Goal: Transaction & Acquisition: Obtain resource

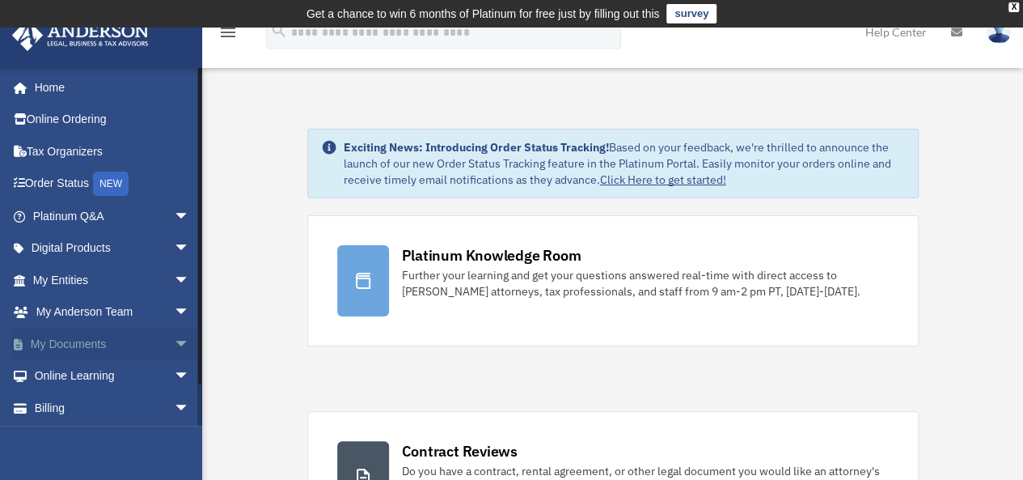
click at [83, 342] on link "My Documents arrow_drop_down" at bounding box center [112, 344] width 203 height 32
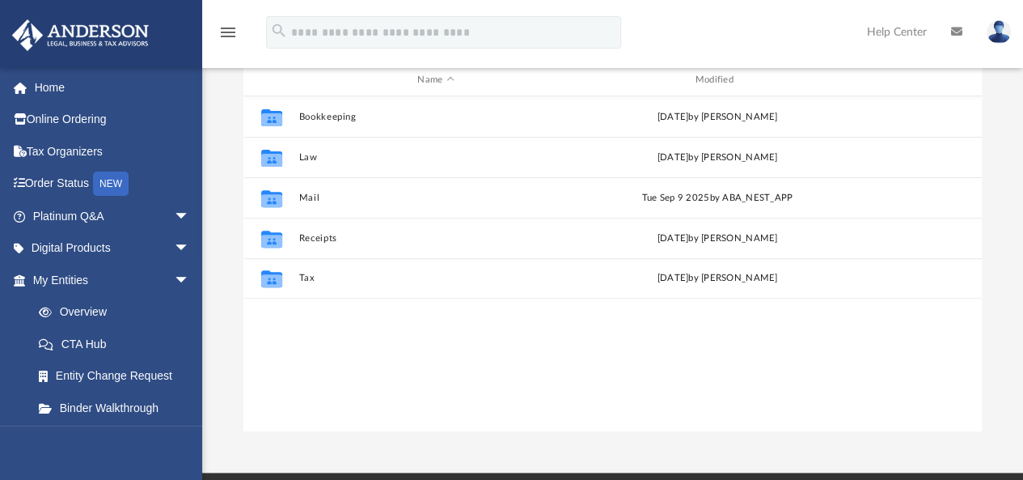
scroll to position [205, 0]
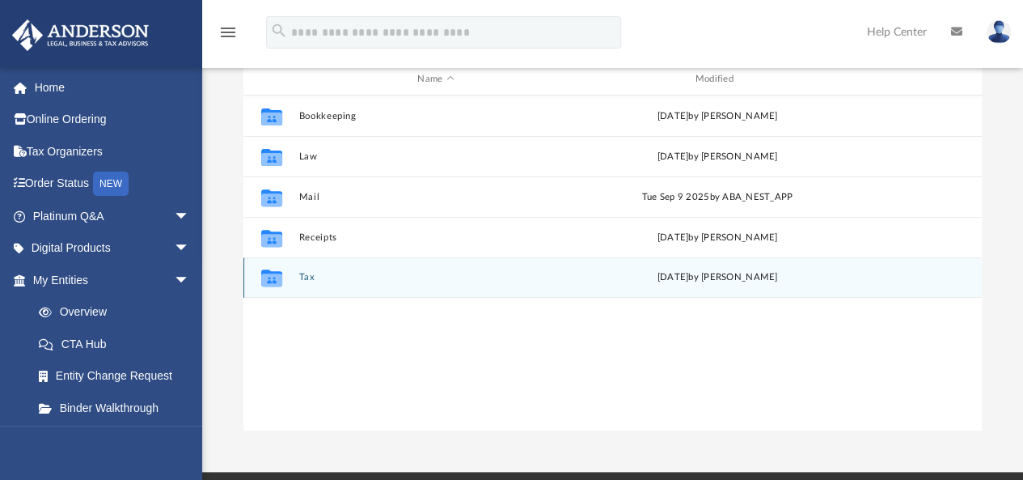
click at [302, 270] on div "Collaborated Folder Tax [DATE] by [PERSON_NAME]" at bounding box center [612, 277] width 738 height 40
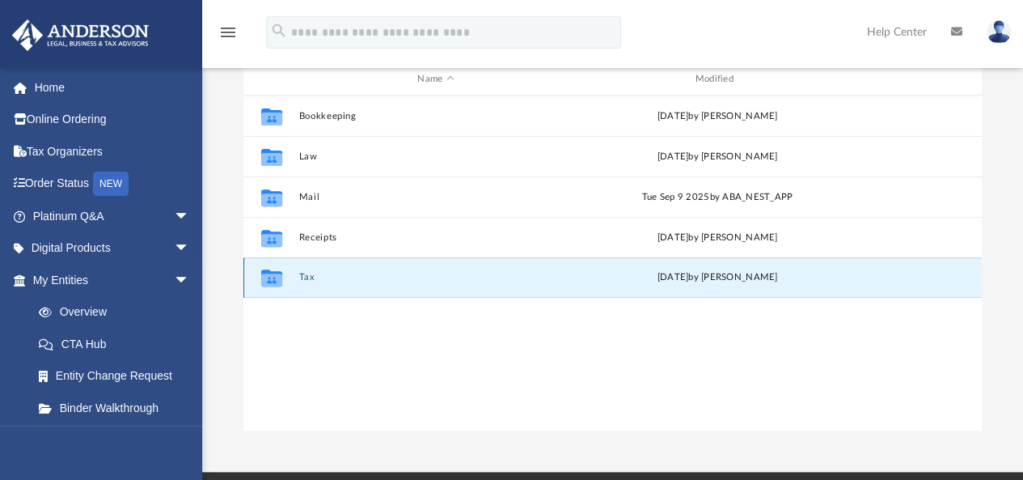
click at [301, 273] on button "Tax" at bounding box center [435, 278] width 274 height 11
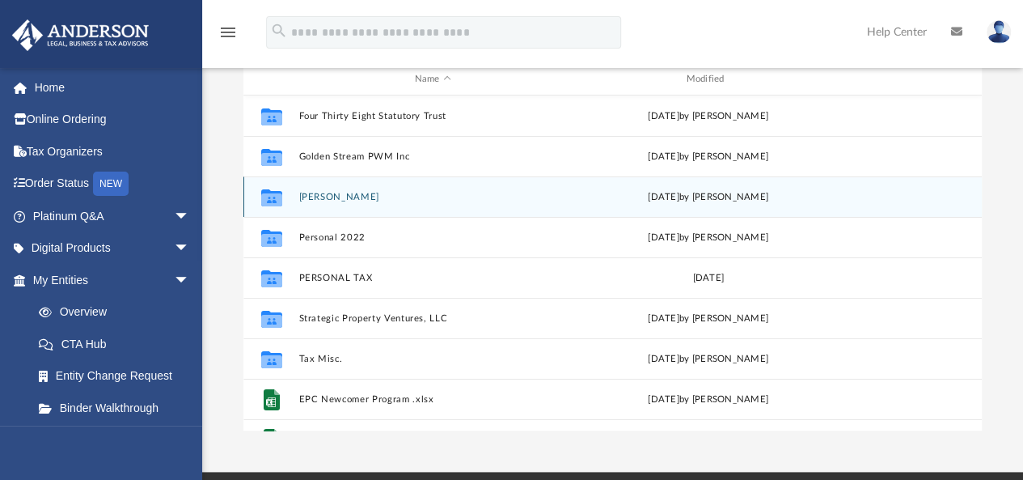
click at [330, 196] on button "[PERSON_NAME]" at bounding box center [432, 197] width 269 height 11
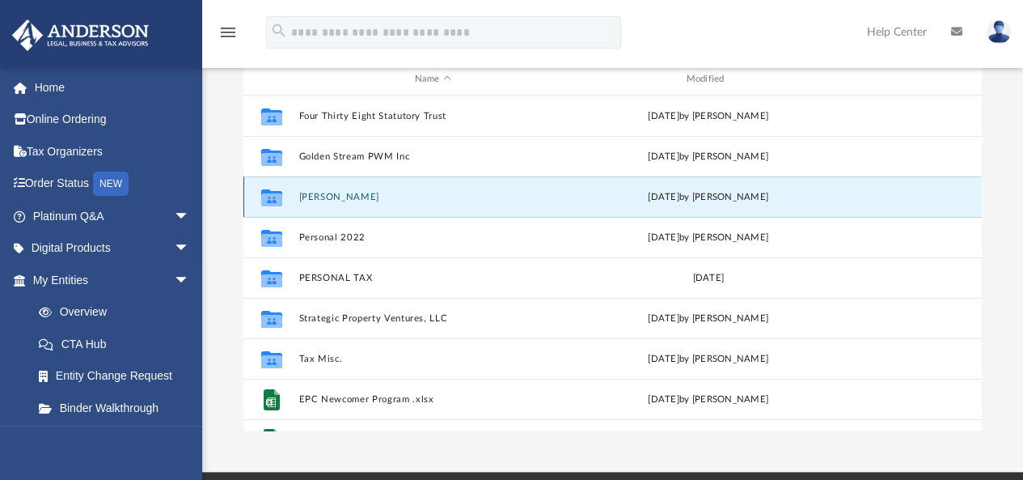
click at [330, 196] on button "[PERSON_NAME]" at bounding box center [432, 197] width 269 height 11
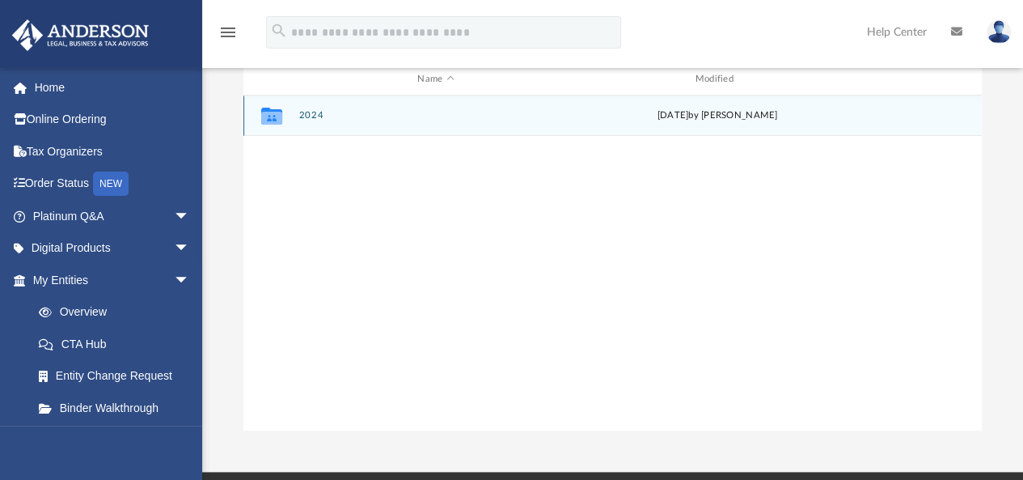
click at [302, 104] on div "Collaborated Folder 2024 Wed Jul 16 2025 by Alex Price" at bounding box center [612, 115] width 738 height 40
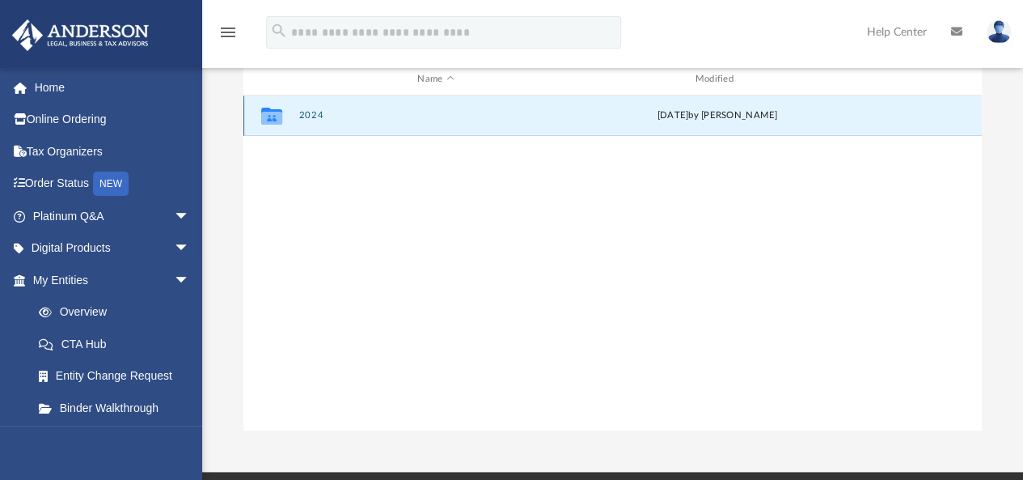
click at [305, 112] on button "2024" at bounding box center [435, 116] width 274 height 11
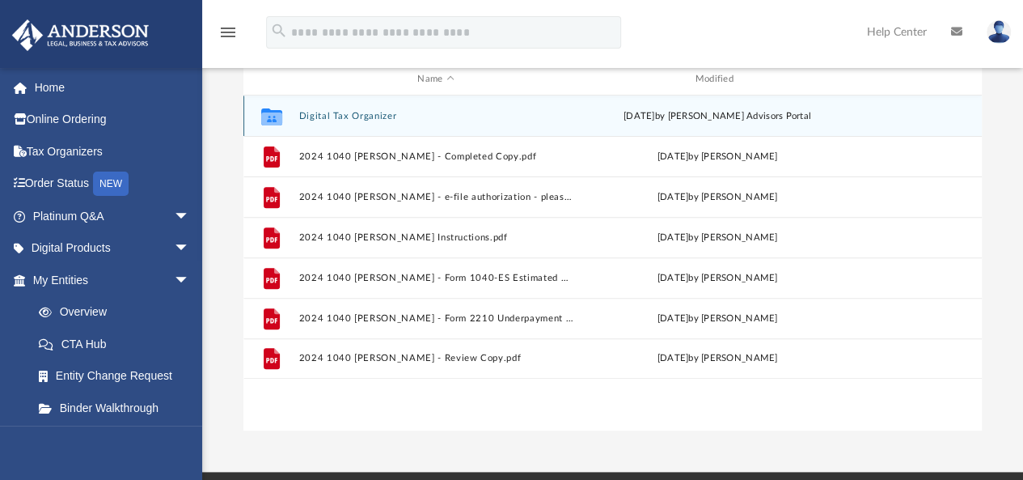
click at [327, 111] on button "Digital Tax Organizer" at bounding box center [435, 116] width 274 height 11
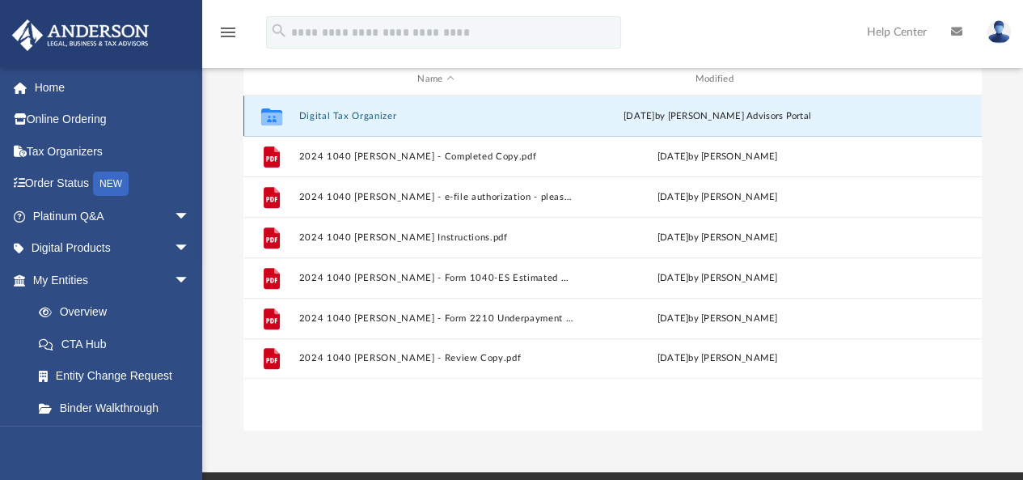
click at [327, 111] on button "Digital Tax Organizer" at bounding box center [435, 116] width 274 height 11
click at [273, 119] on icon "grid" at bounding box center [271, 116] width 21 height 17
click at [353, 115] on button "Digital Tax Organizer" at bounding box center [435, 116] width 274 height 11
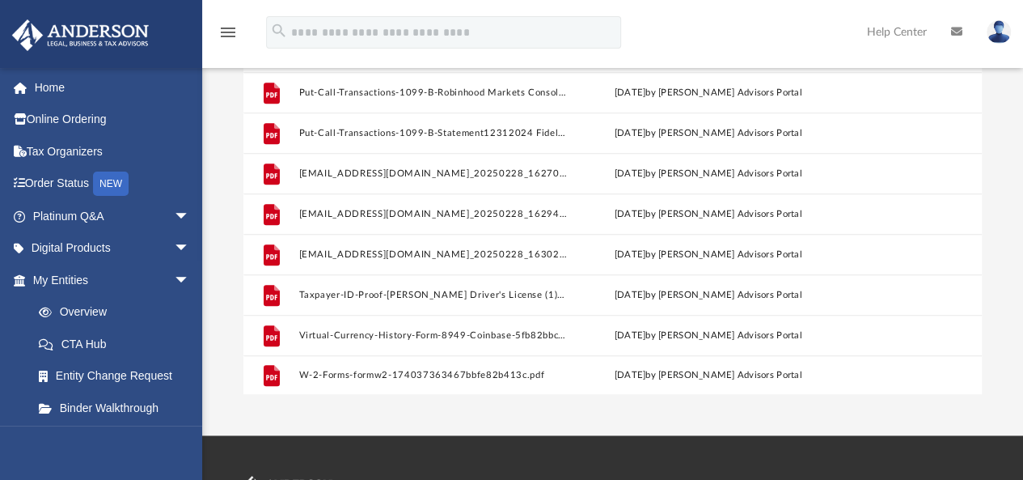
scroll to position [277, 0]
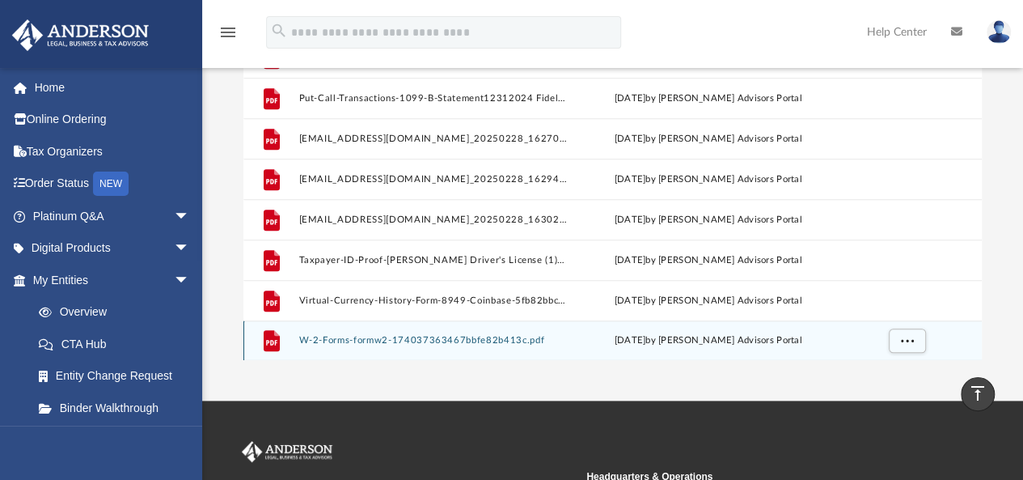
click at [521, 338] on button "W-2-Forms-formw2-174037363467bbfe82b413c.pdf" at bounding box center [432, 341] width 269 height 11
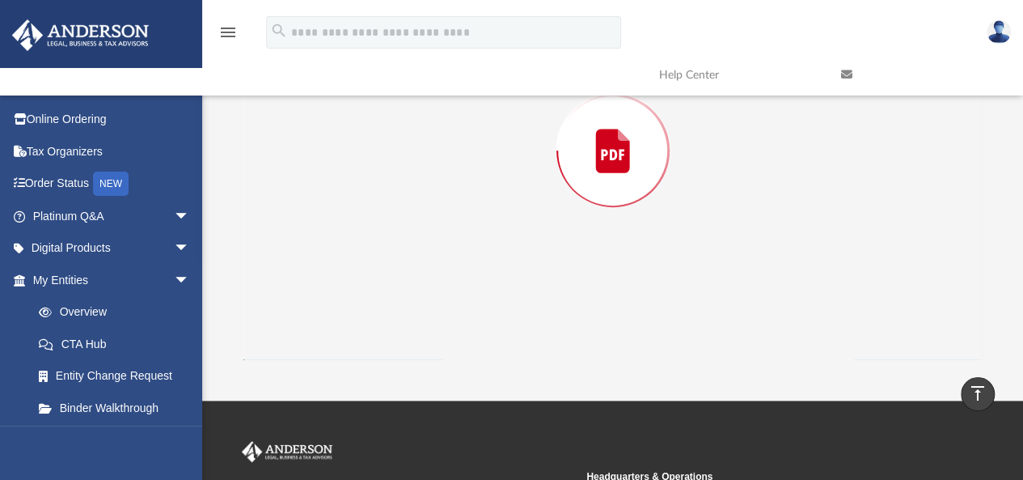
scroll to position [176, 0]
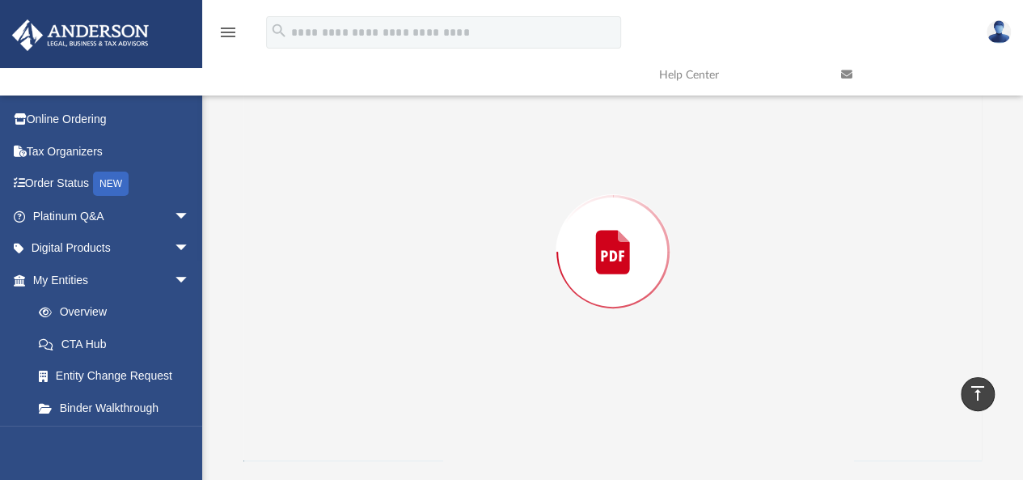
click at [521, 338] on div "Preview" at bounding box center [612, 251] width 739 height 417
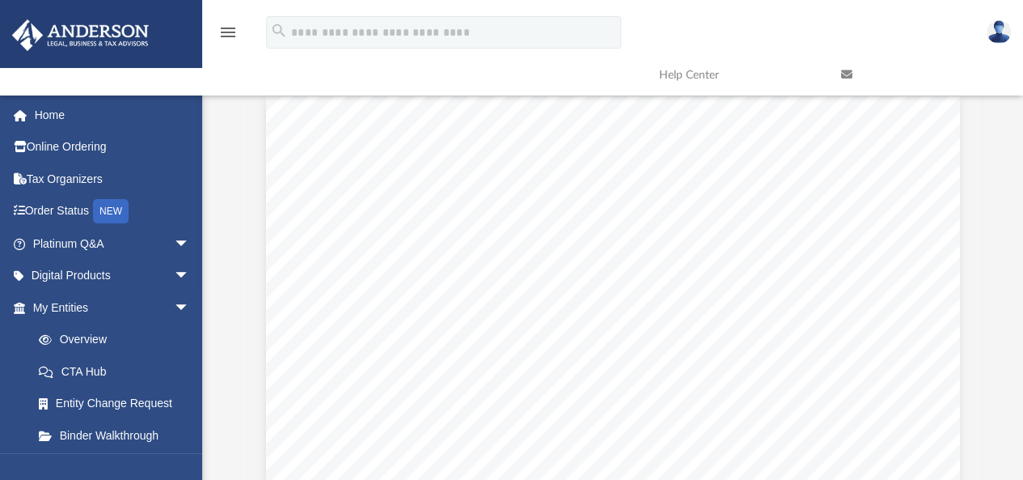
scroll to position [0, 0]
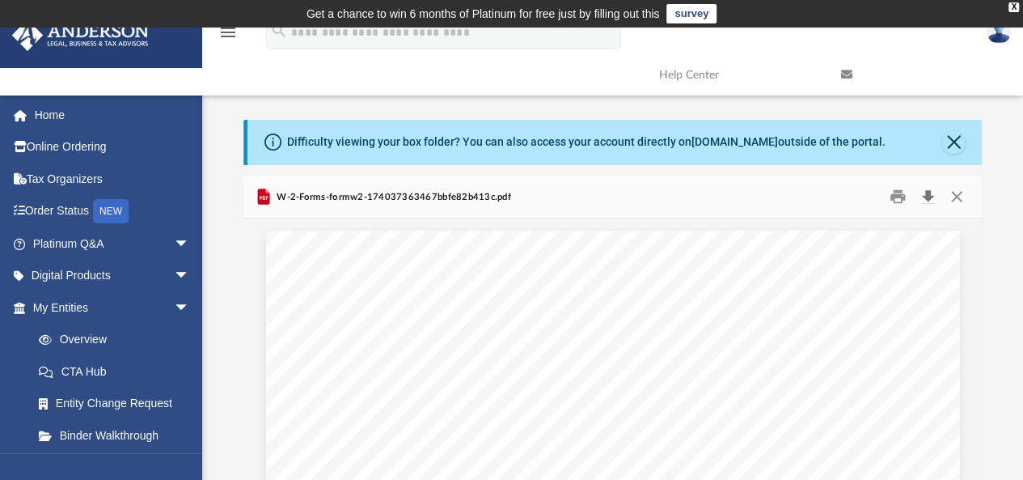
click at [930, 200] on button "Download" at bounding box center [927, 196] width 29 height 25
click at [954, 195] on button "Close" at bounding box center [956, 196] width 29 height 25
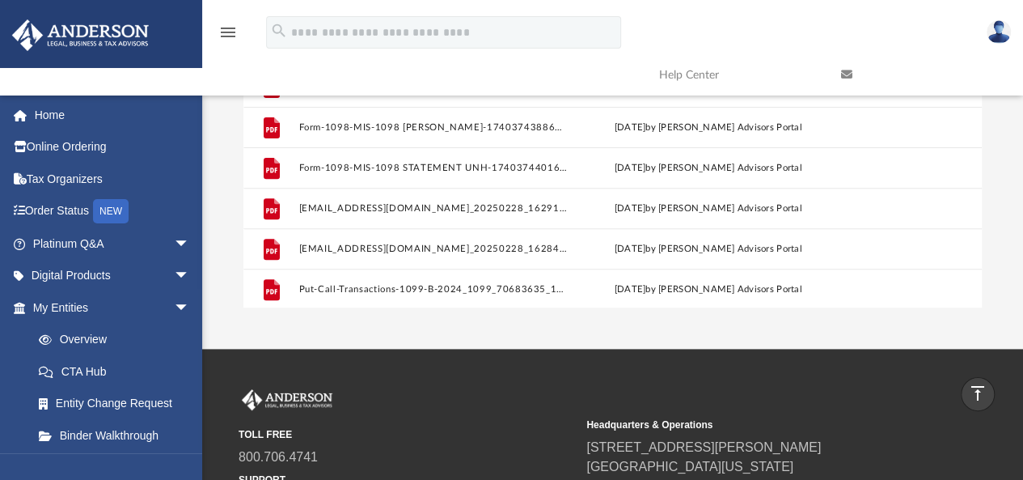
scroll to position [174, 0]
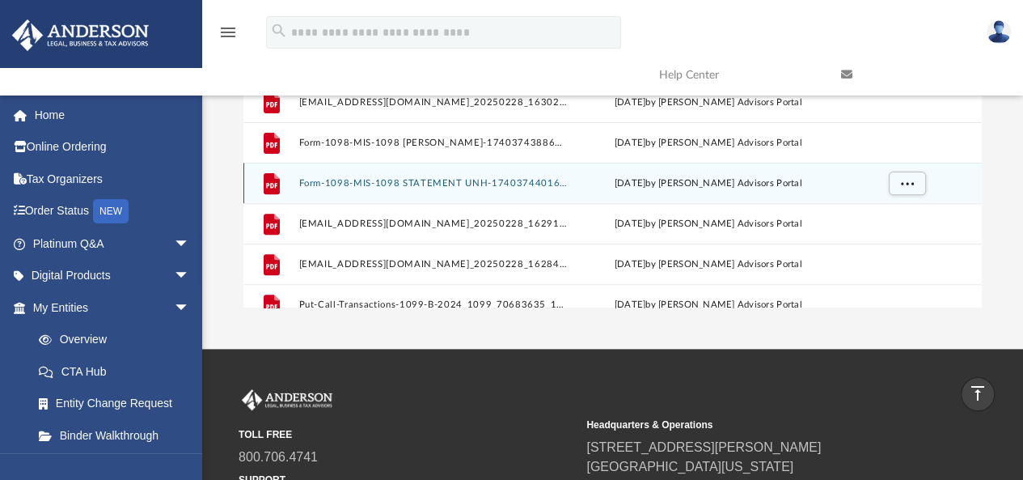
click at [453, 182] on button "Form-1098-MIS-1098 STATEMENT UNH-174037440167bc0181d9c69.pdf" at bounding box center [432, 183] width 269 height 11
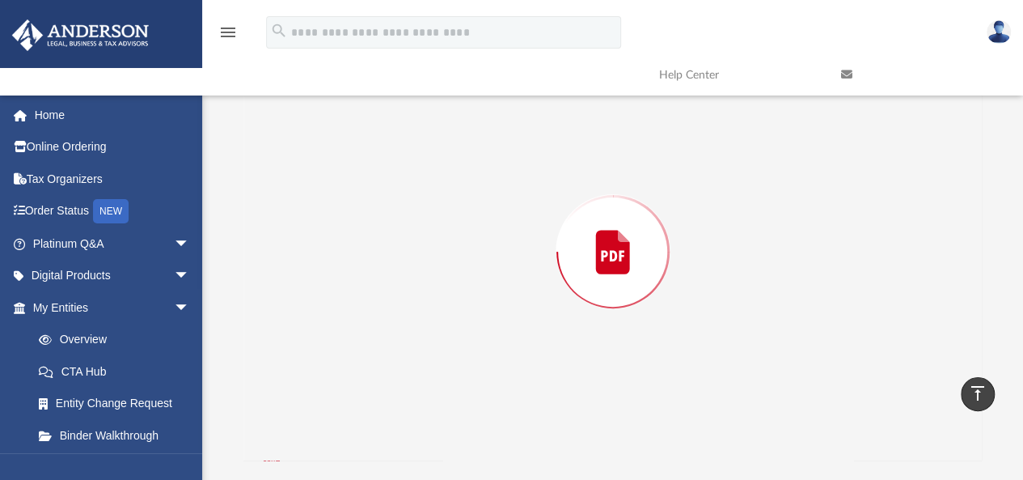
click at [453, 182] on div "Preview" at bounding box center [612, 251] width 739 height 417
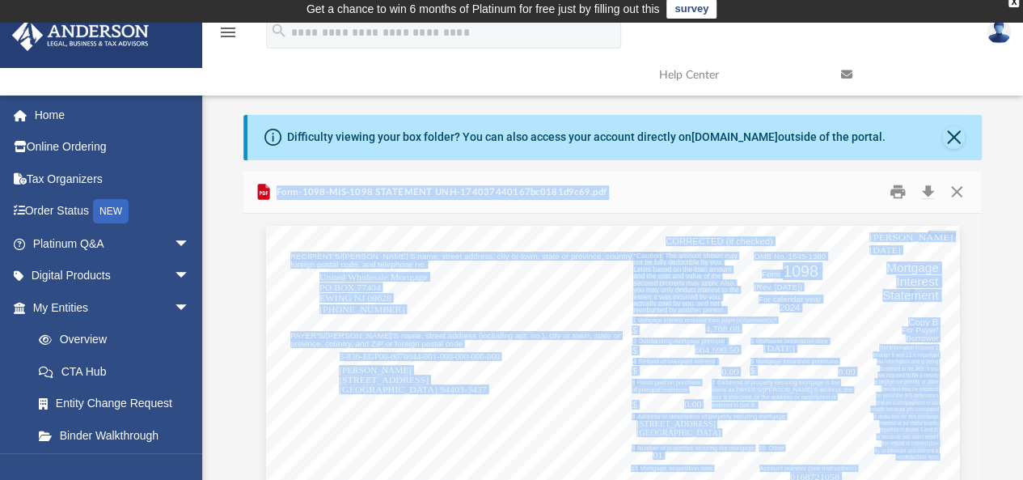
scroll to position [0, 0]
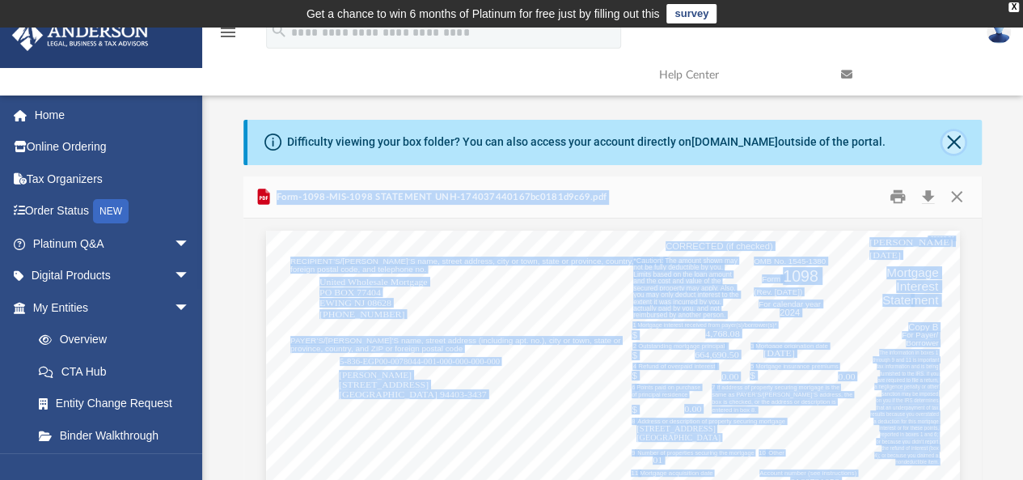
click at [954, 140] on button "Close" at bounding box center [953, 142] width 23 height 23
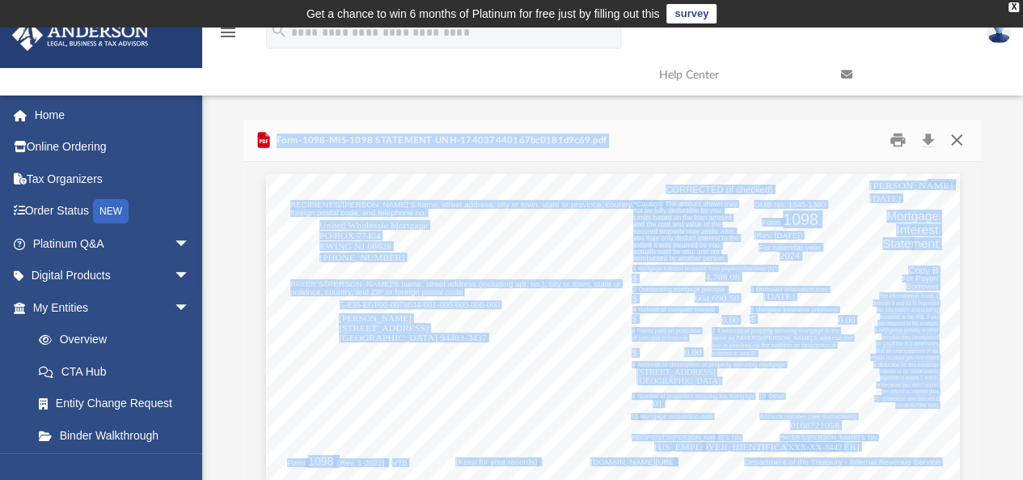
click at [954, 137] on button "Close" at bounding box center [956, 140] width 29 height 25
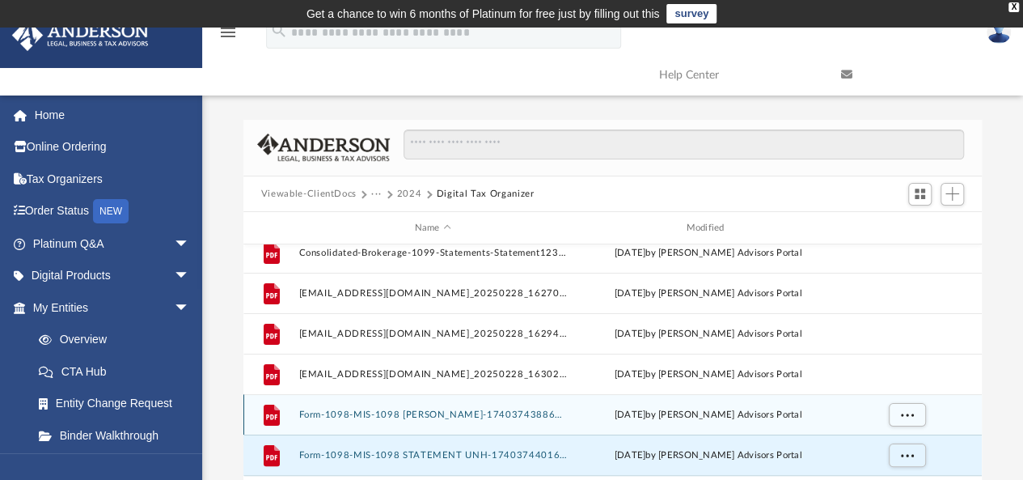
click at [428, 415] on button "Form-1098-MIS-1098 mr cooper-174037438867bc017481cae.pdf" at bounding box center [432, 414] width 269 height 11
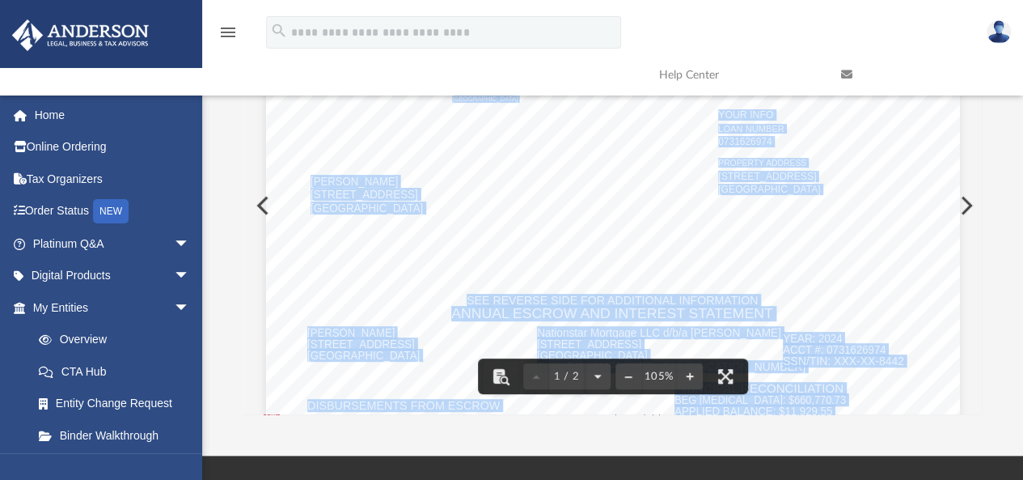
scroll to position [178, 0]
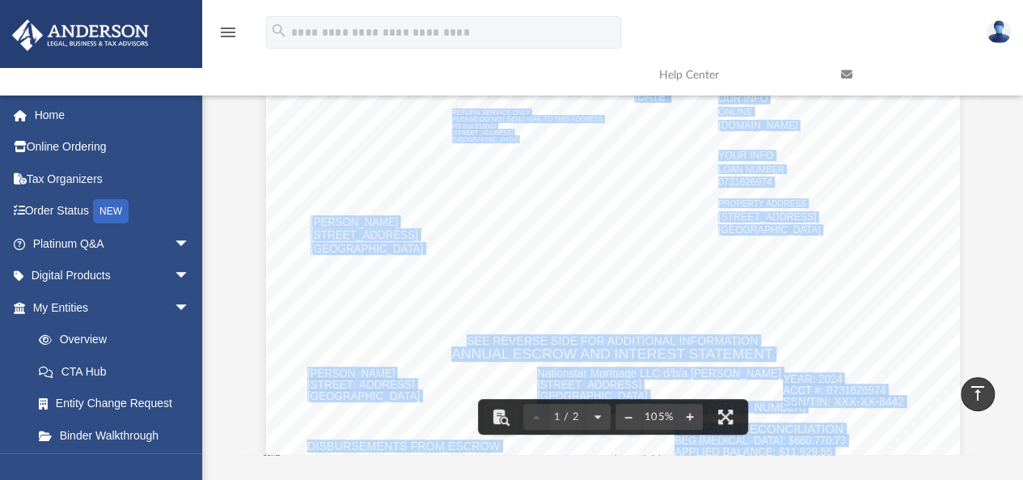
scroll to position [0, 0]
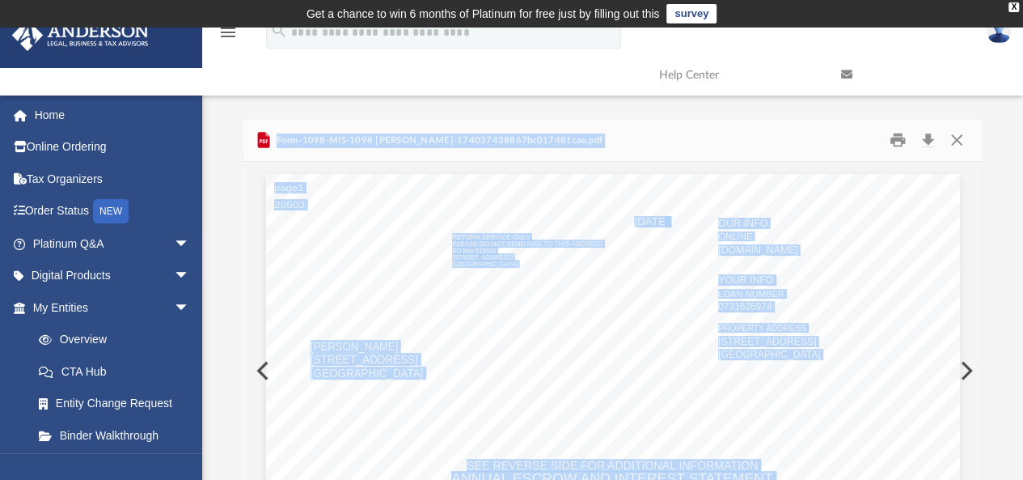
click at [971, 366] on button "Preview" at bounding box center [965, 370] width 36 height 45
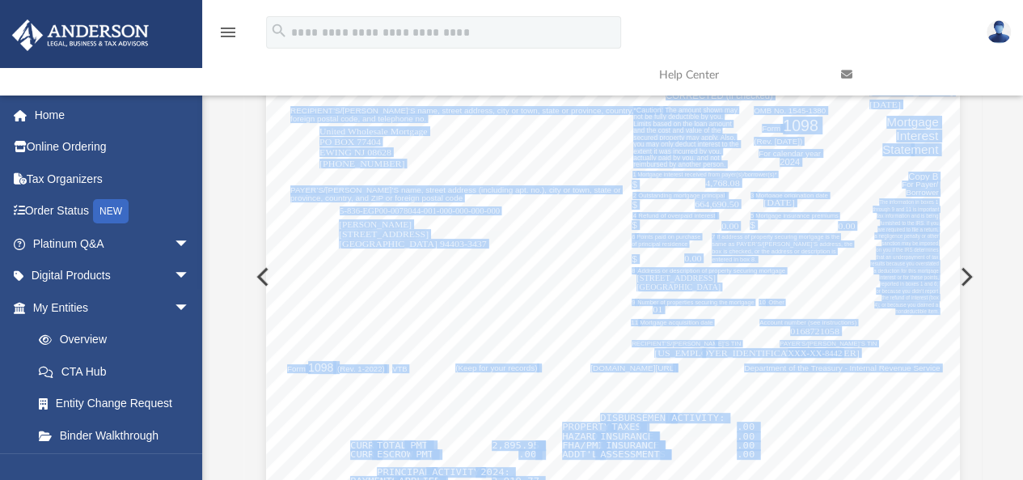
scroll to position [110, 0]
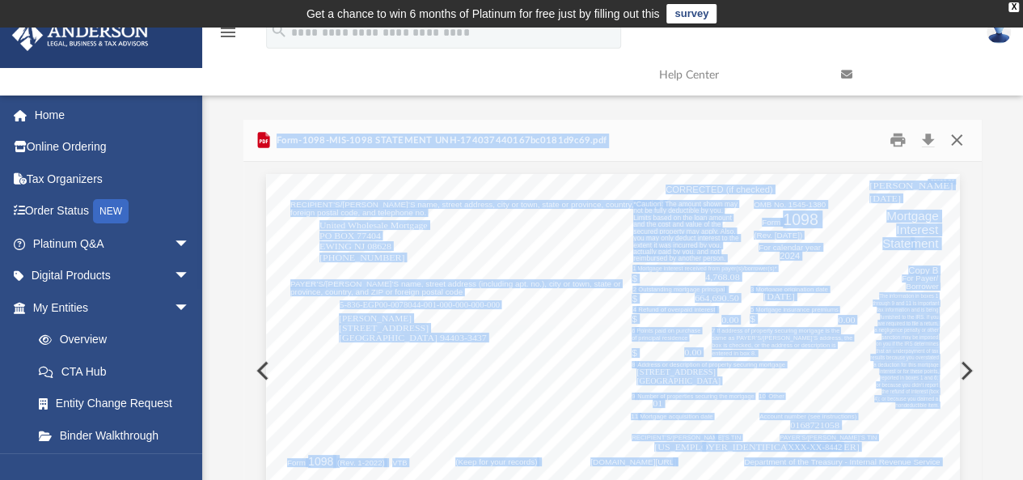
click at [959, 143] on button "Close" at bounding box center [956, 140] width 29 height 25
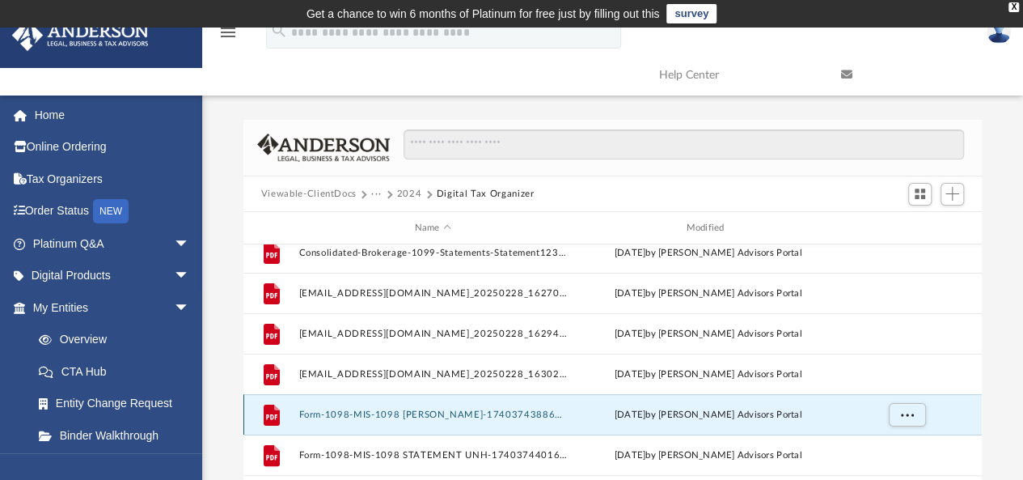
click at [404, 409] on button "Form-1098-MIS-1098 mr cooper-174037438867bc017481cae.pdf" at bounding box center [432, 414] width 269 height 11
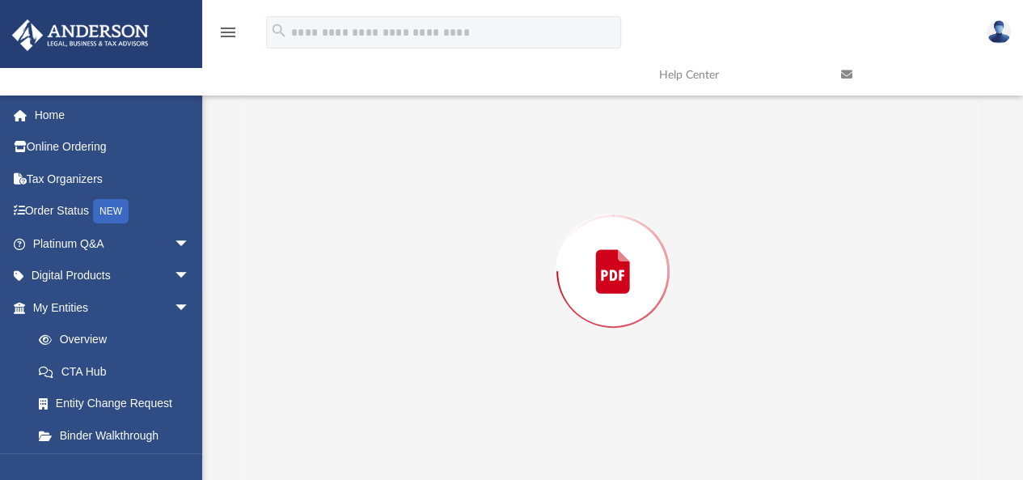
click at [404, 408] on div "Preview" at bounding box center [612, 270] width 739 height 417
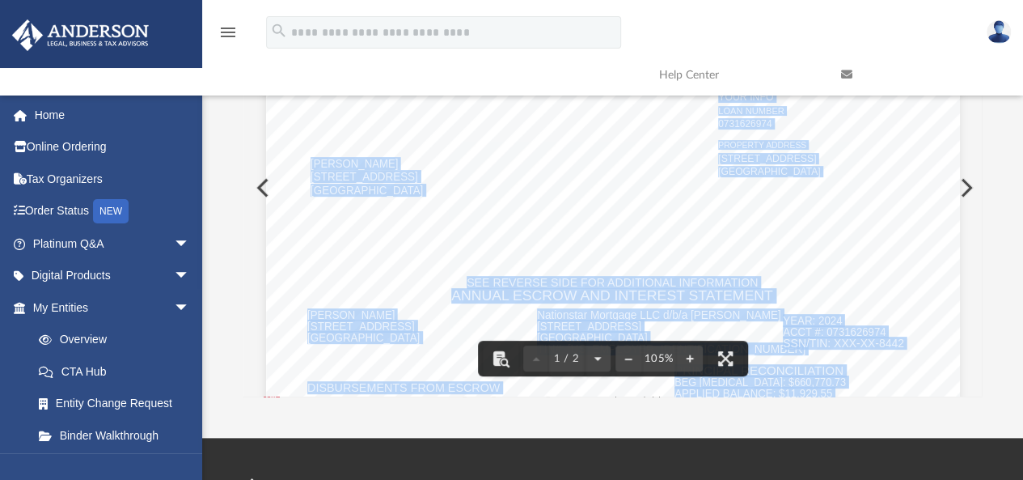
scroll to position [184, 0]
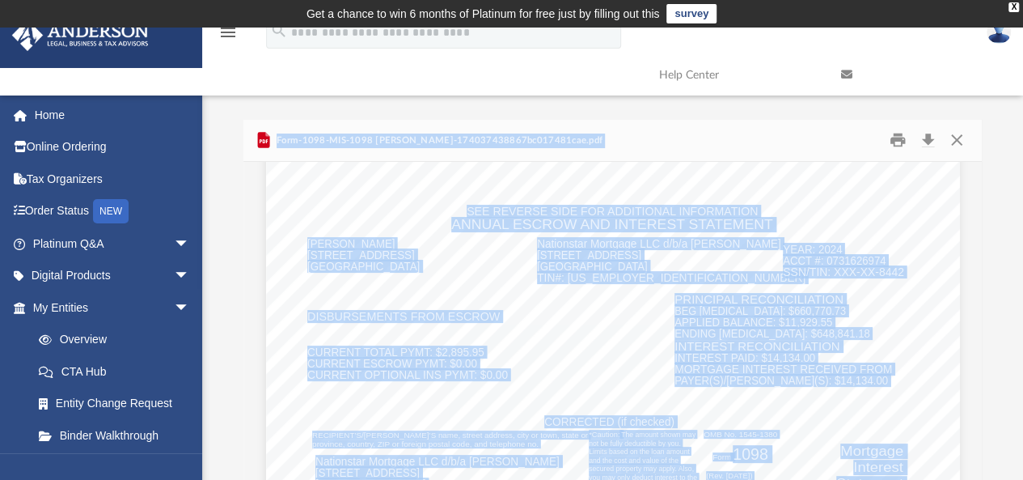
scroll to position [0, 0]
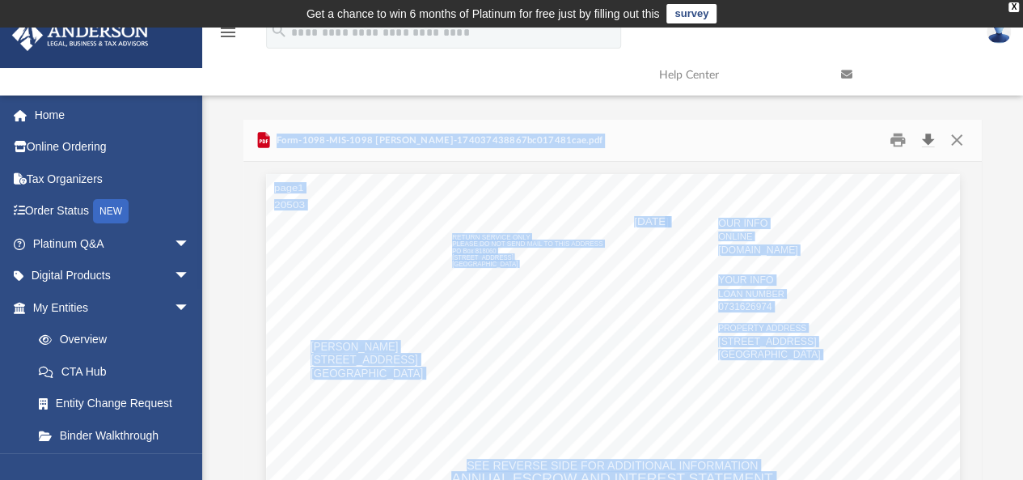
click at [932, 148] on button "Download" at bounding box center [927, 140] width 29 height 25
click at [964, 371] on button "Preview" at bounding box center [965, 370] width 36 height 45
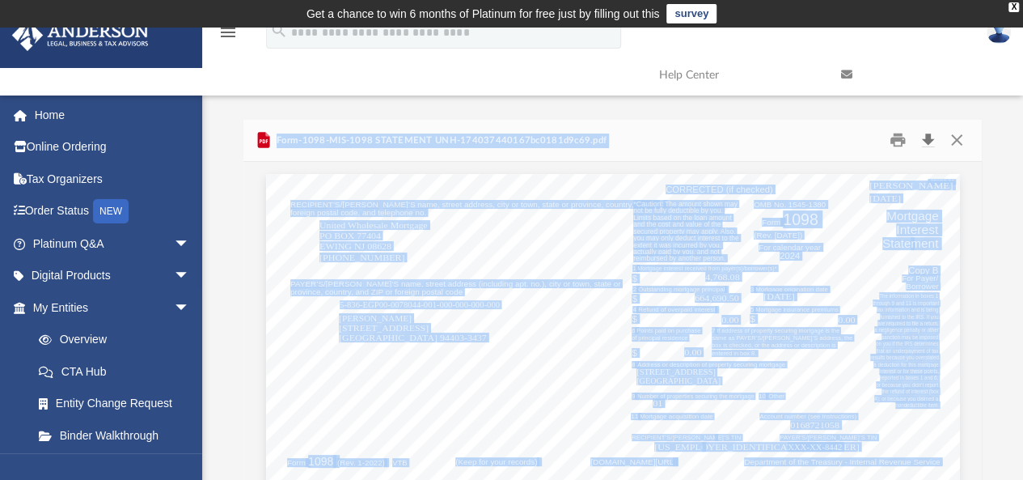
click at [929, 142] on button "Download" at bounding box center [927, 140] width 29 height 25
click at [963, 135] on button "Close" at bounding box center [956, 140] width 29 height 25
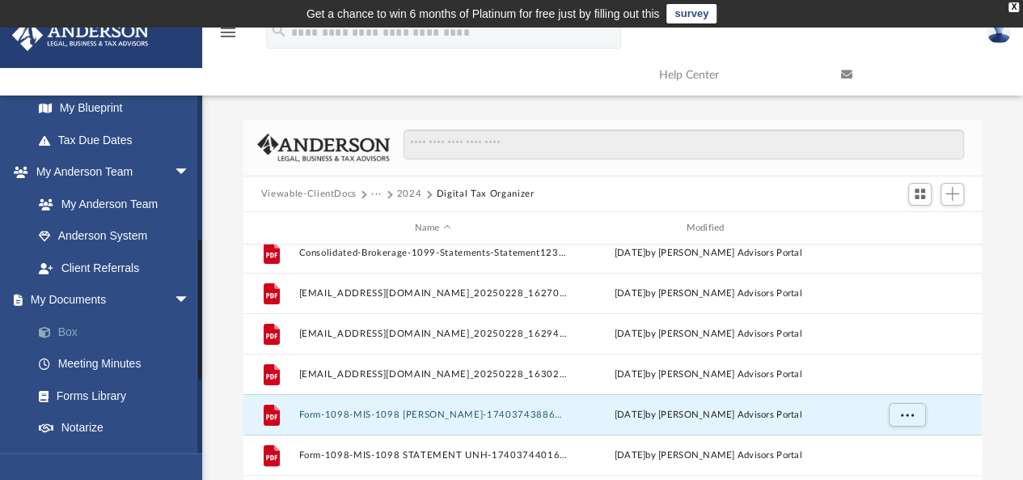
scroll to position [361, 0]
drag, startPoint x: 201, startPoint y: 177, endPoint x: 195, endPoint y: 322, distance: 144.9
click at [195, 322] on div "ghong86@gmail.com Sign Out ghong86@gmail.com Home Online Ordering Tax Organizer…" at bounding box center [101, 274] width 202 height 358
click at [105, 295] on link "My Documents arrow_drop_down" at bounding box center [112, 298] width 203 height 32
click at [174, 293] on span "arrow_drop_down" at bounding box center [190, 298] width 32 height 33
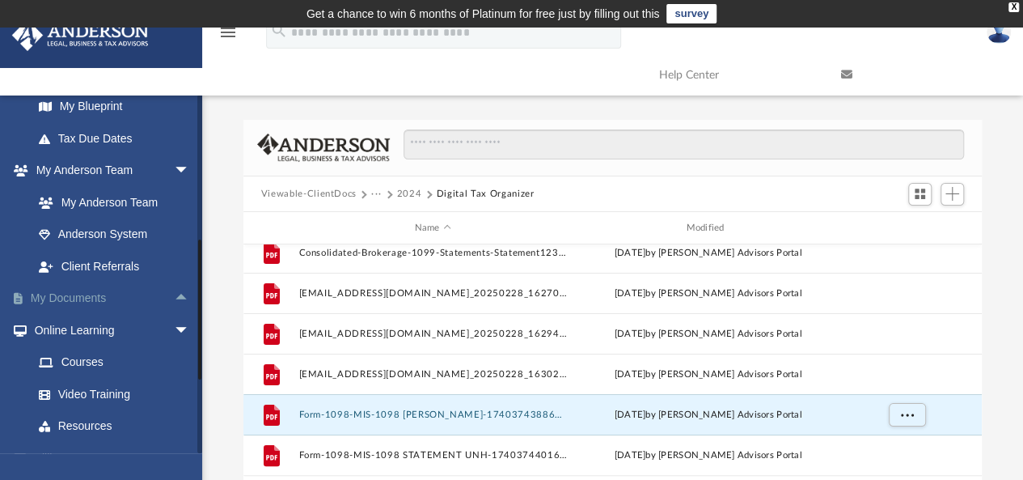
click at [174, 293] on span "arrow_drop_up" at bounding box center [190, 298] width 32 height 33
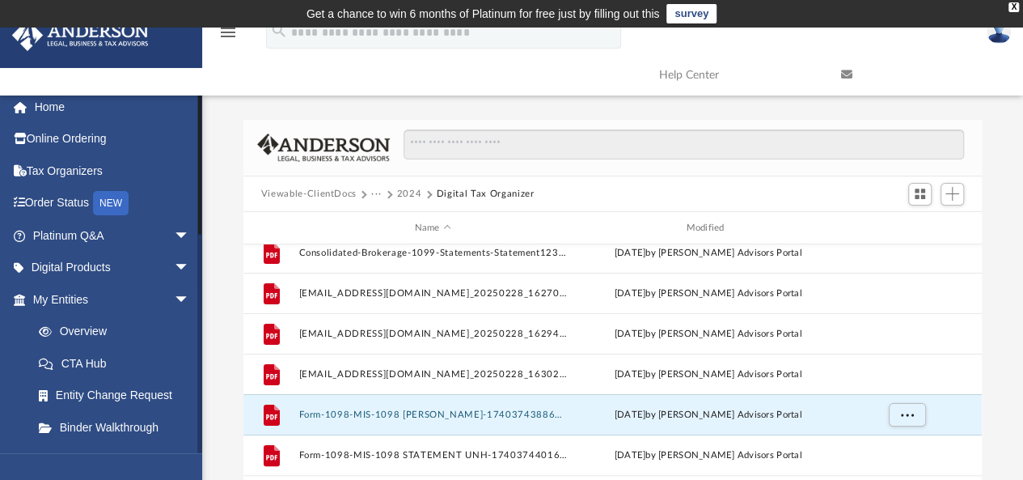
scroll to position [0, 0]
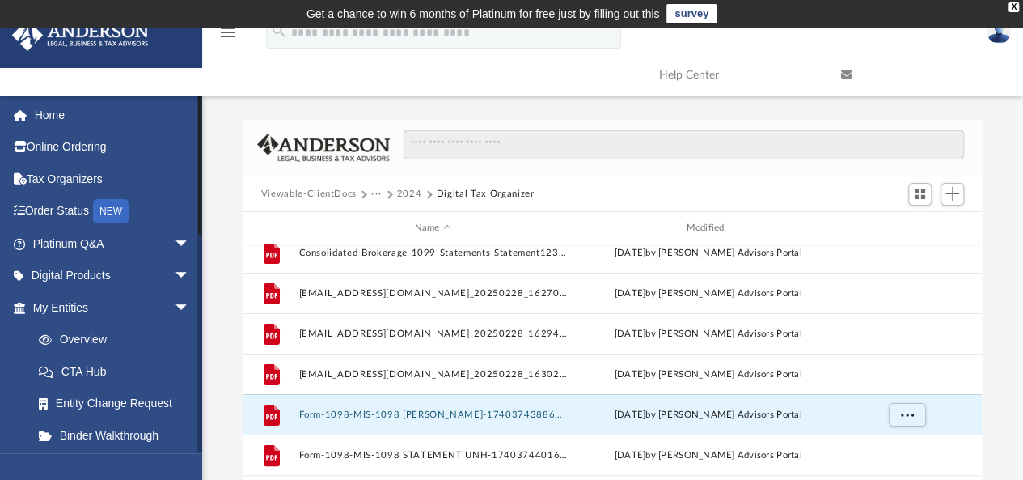
drag, startPoint x: 199, startPoint y: 254, endPoint x: 190, endPoint y: 78, distance: 175.7
click at [190, 78] on div "menu search Site Menu add ghong86@gmail.com My Profile Reset Password Logout He…" at bounding box center [511, 324] width 1023 height 593
click at [61, 116] on link "Home" at bounding box center [112, 115] width 203 height 32
click at [47, 118] on link "Home" at bounding box center [112, 115] width 203 height 32
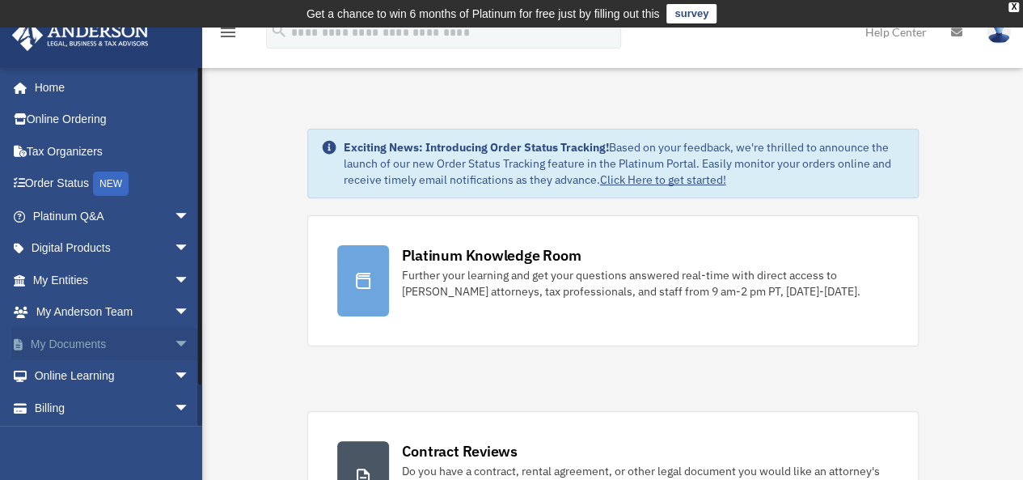
click at [108, 333] on link "My Documents arrow_drop_down" at bounding box center [112, 344] width 203 height 32
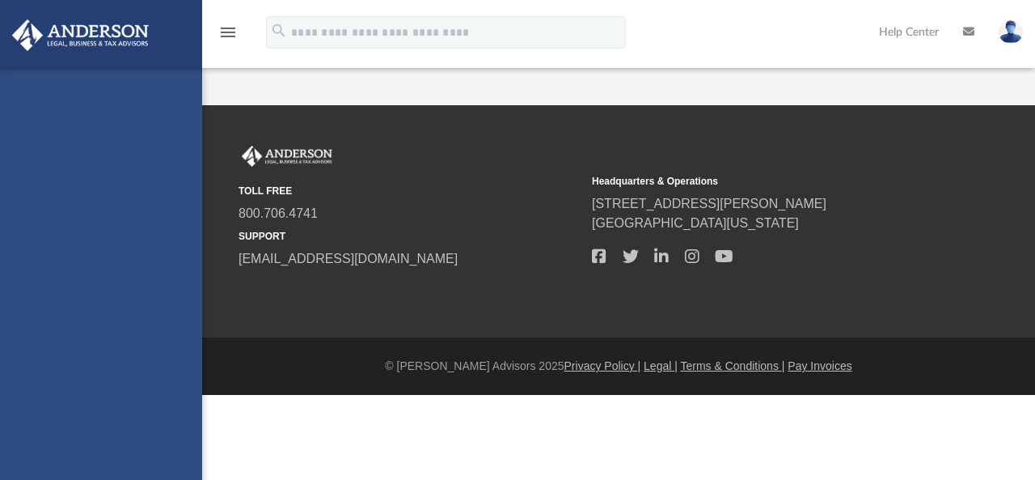
click at [170, 342] on div "[EMAIL_ADDRESS][DOMAIN_NAME] Sign Out [EMAIL_ADDRESS][DOMAIN_NAME] Home Online …" at bounding box center [101, 308] width 202 height 480
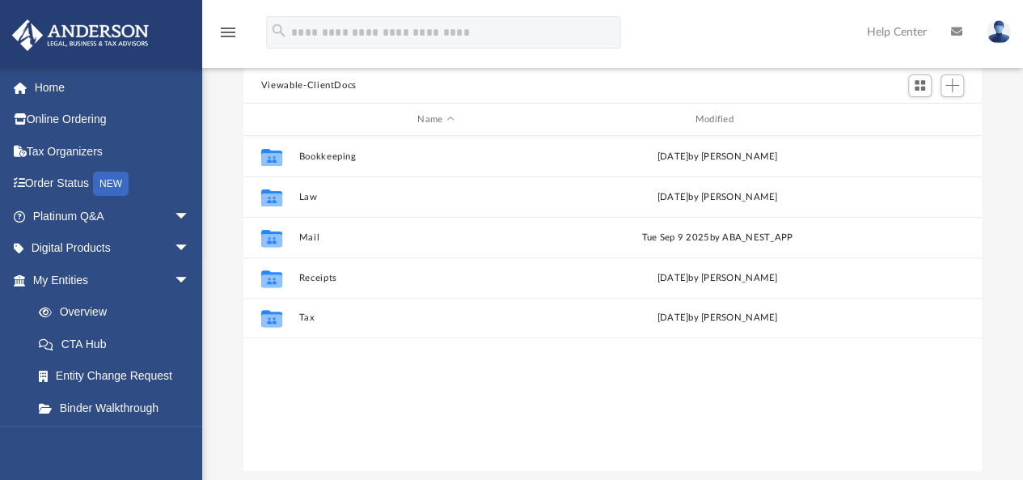
scroll to position [168, 0]
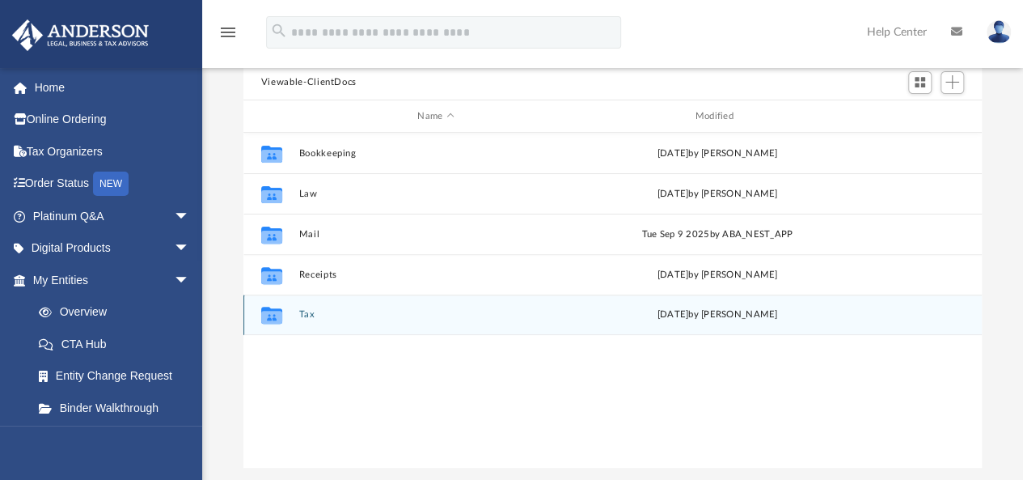
click at [298, 316] on div "Collaborated Folder Tax [DATE] by [PERSON_NAME]" at bounding box center [612, 314] width 738 height 40
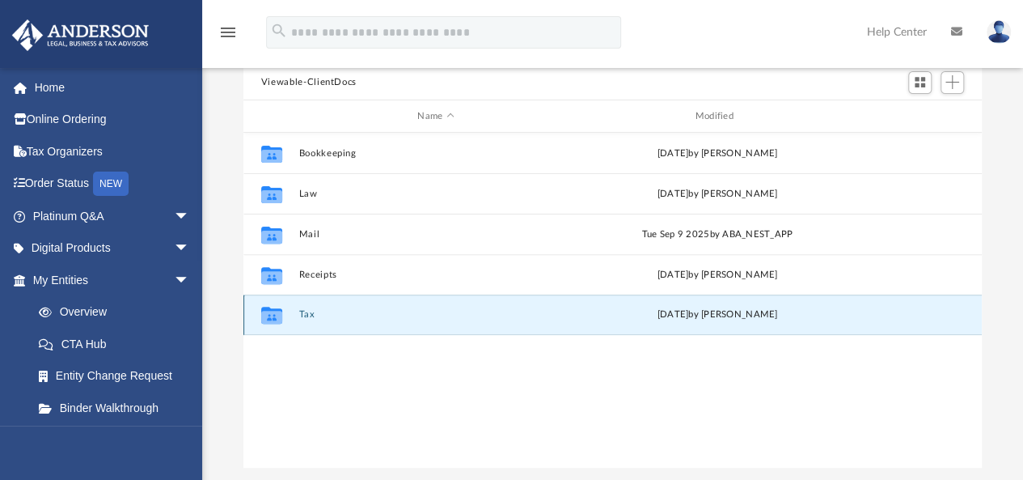
click at [306, 312] on button "Tax" at bounding box center [435, 315] width 274 height 11
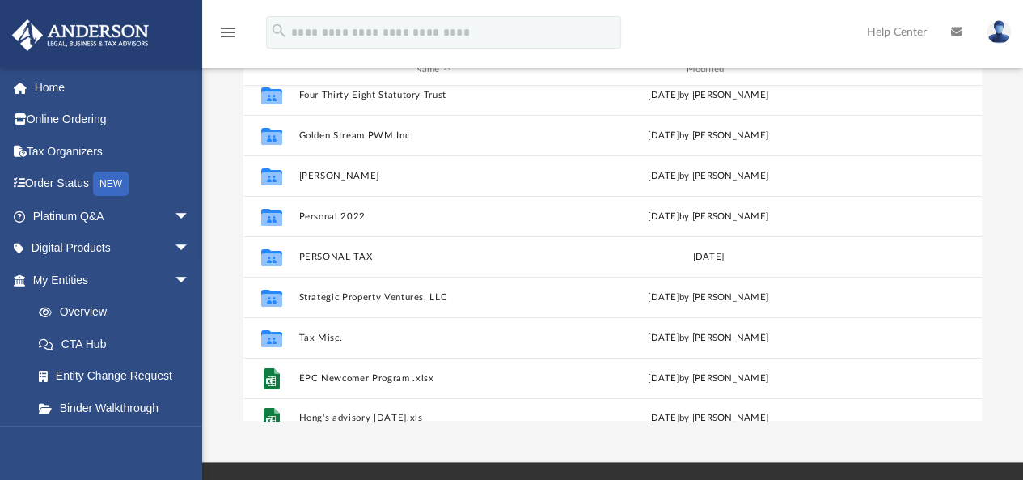
scroll to position [0, 0]
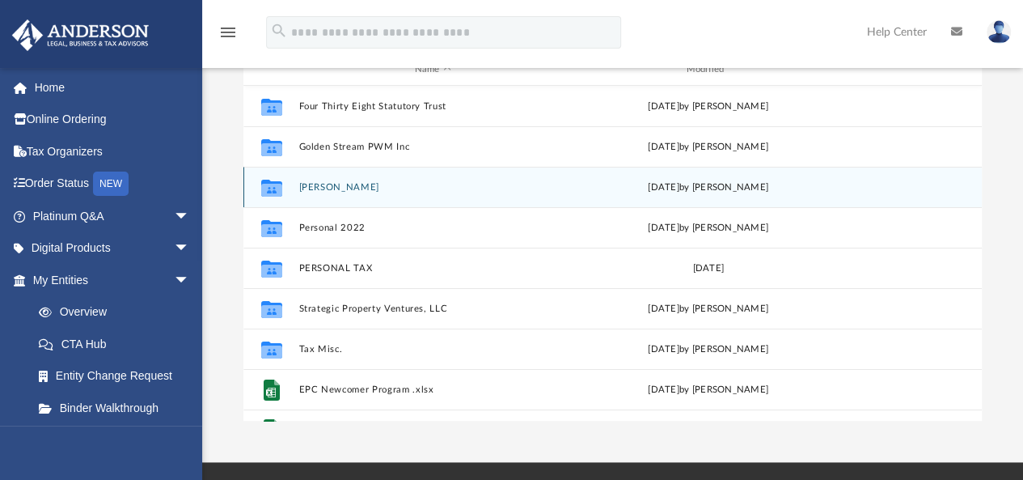
click at [586, 192] on div "[DATE] by [PERSON_NAME]" at bounding box center [708, 187] width 269 height 15
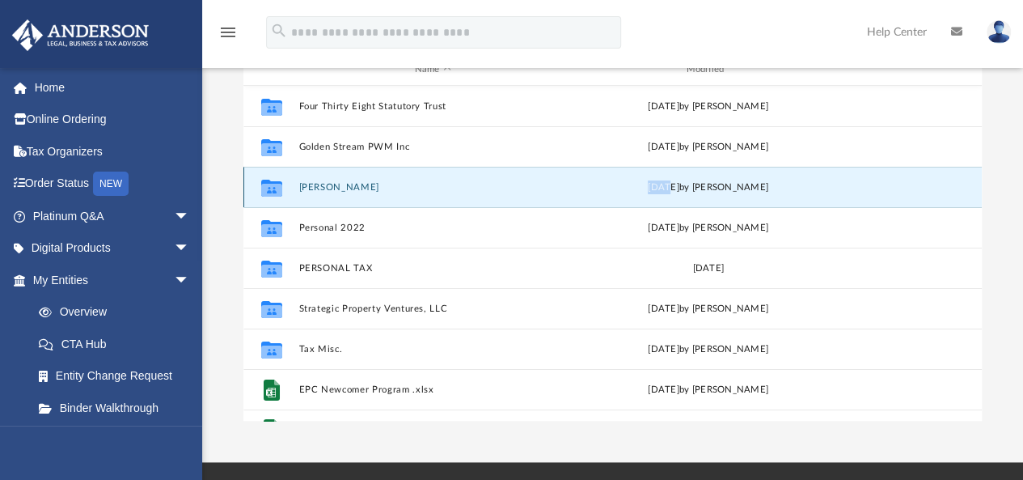
click at [586, 192] on div "[DATE] by [PERSON_NAME]" at bounding box center [708, 187] width 269 height 15
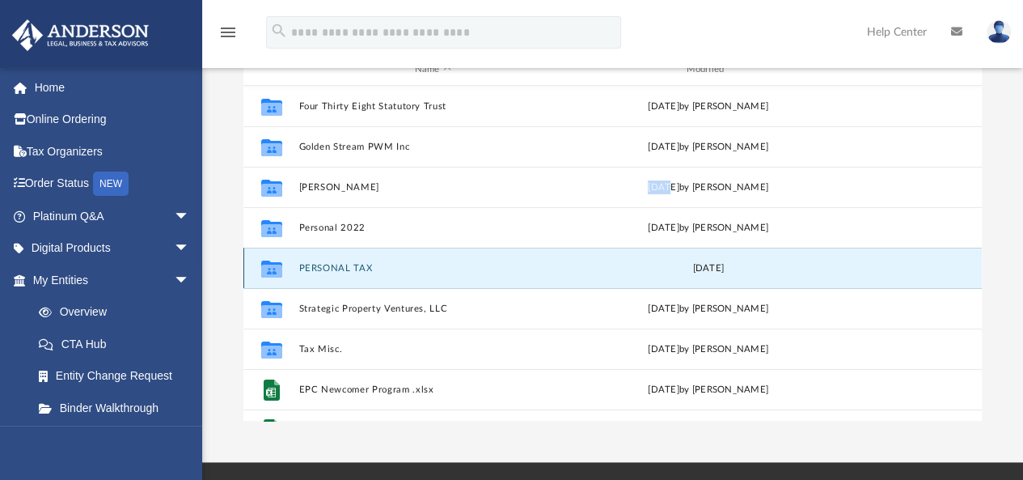
click at [333, 271] on button "PERSONAL TAX" at bounding box center [432, 268] width 269 height 11
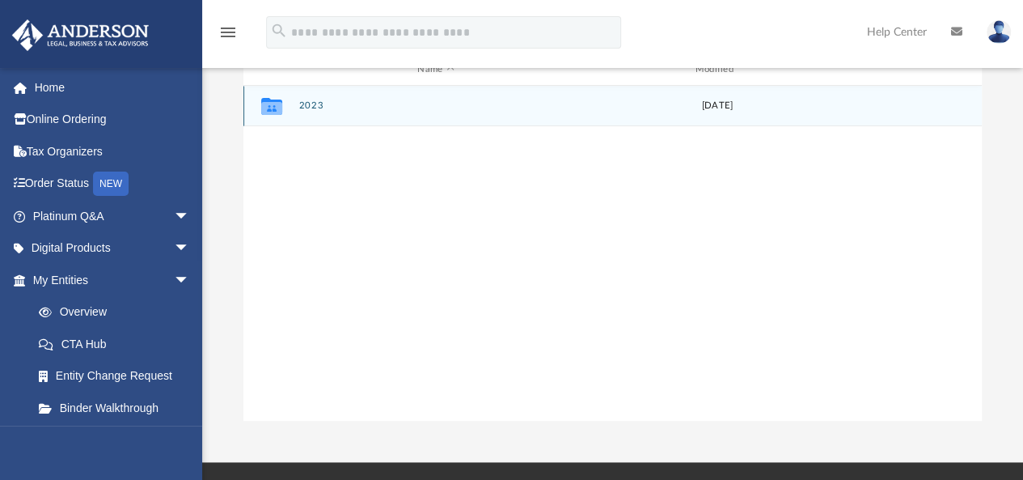
click at [311, 99] on div "Collaborated Folder 2023 [DATE]" at bounding box center [612, 106] width 738 height 40
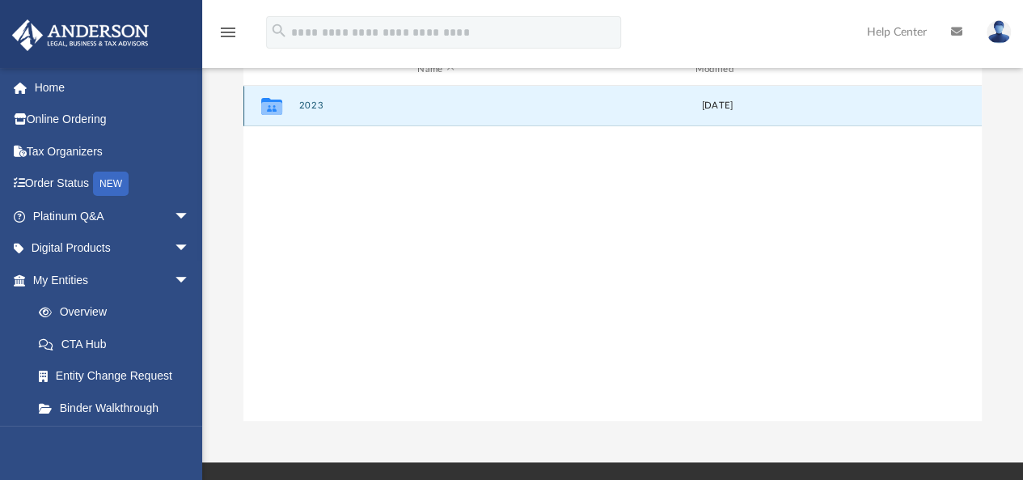
click at [264, 114] on icon "grid" at bounding box center [271, 108] width 21 height 13
click at [272, 107] on icon "grid" at bounding box center [271, 108] width 21 height 13
click at [313, 101] on button "2023" at bounding box center [435, 106] width 274 height 11
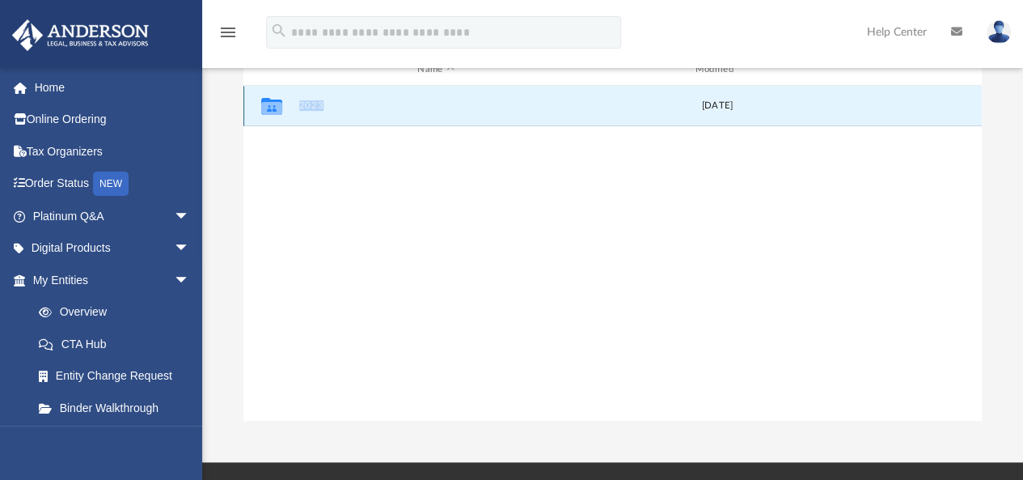
click at [313, 101] on button "2023" at bounding box center [435, 106] width 274 height 11
click at [379, 205] on div "Collaborated Folder 2023 [DATE]" at bounding box center [612, 254] width 738 height 336
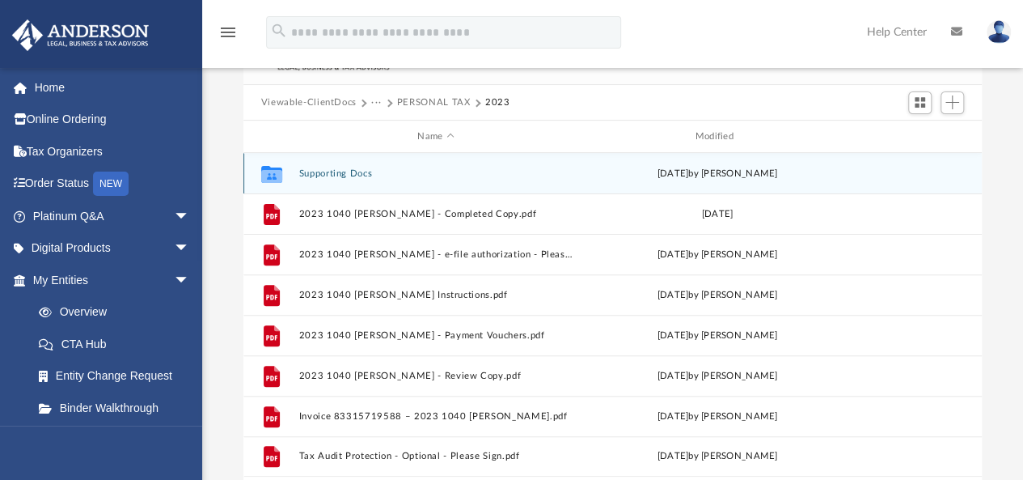
scroll to position [133, 0]
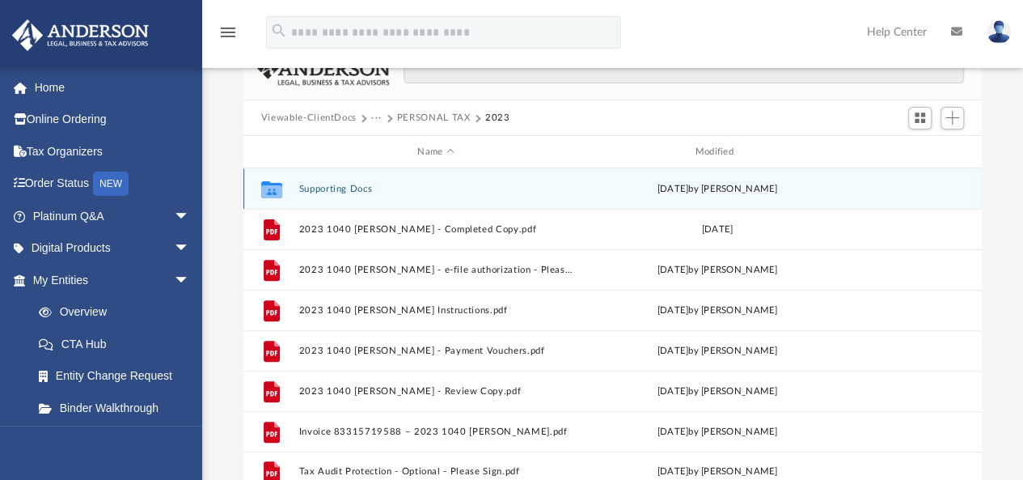
click at [351, 185] on button "Supporting Docs" at bounding box center [435, 189] width 274 height 11
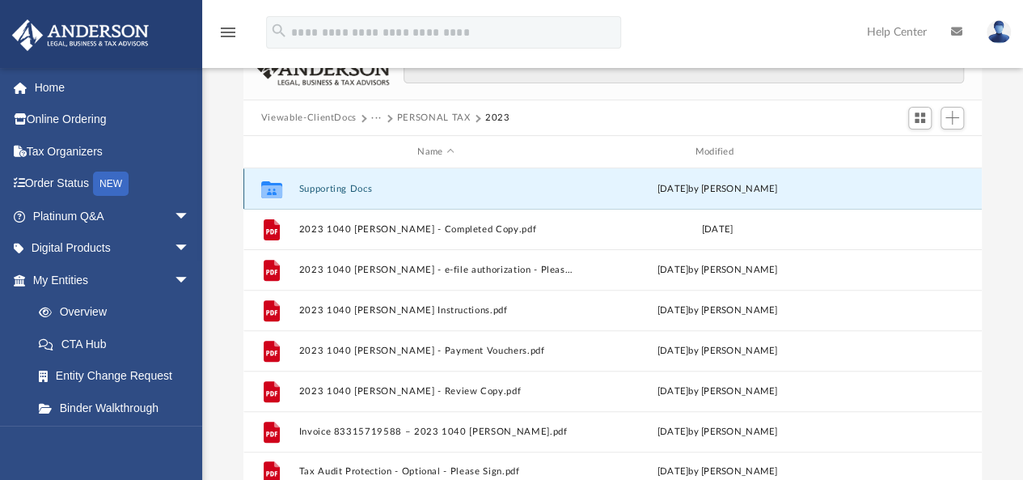
click at [351, 185] on button "Supporting Docs" at bounding box center [435, 189] width 274 height 11
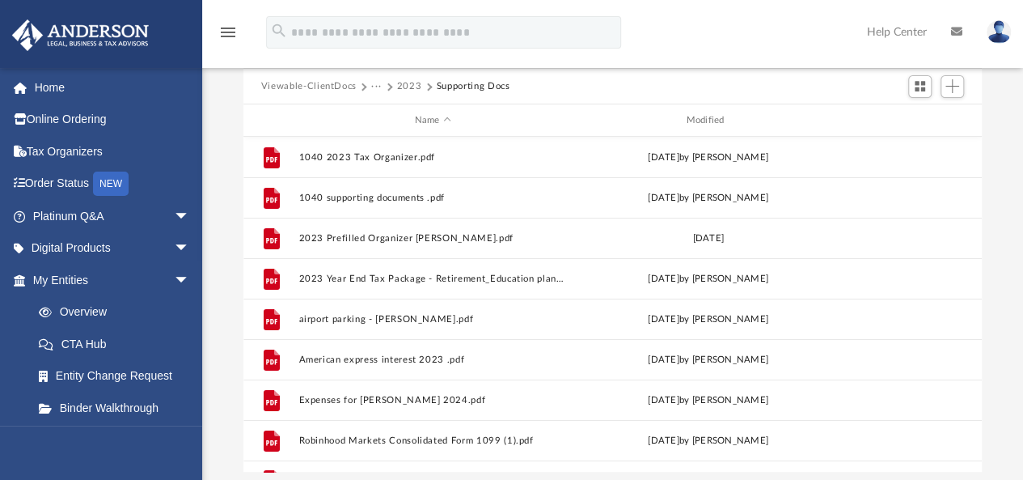
scroll to position [105, 0]
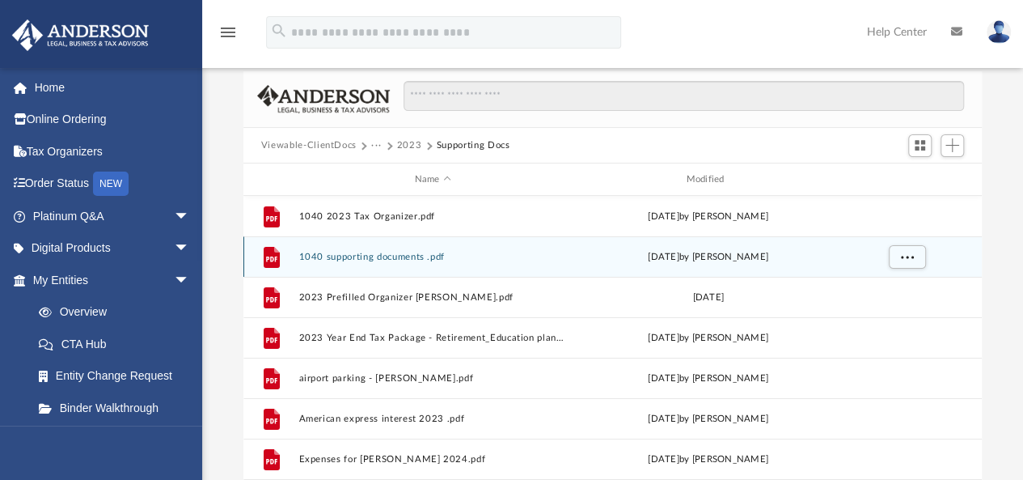
click at [404, 252] on button "1040 supporting documents .pdf" at bounding box center [432, 257] width 269 height 11
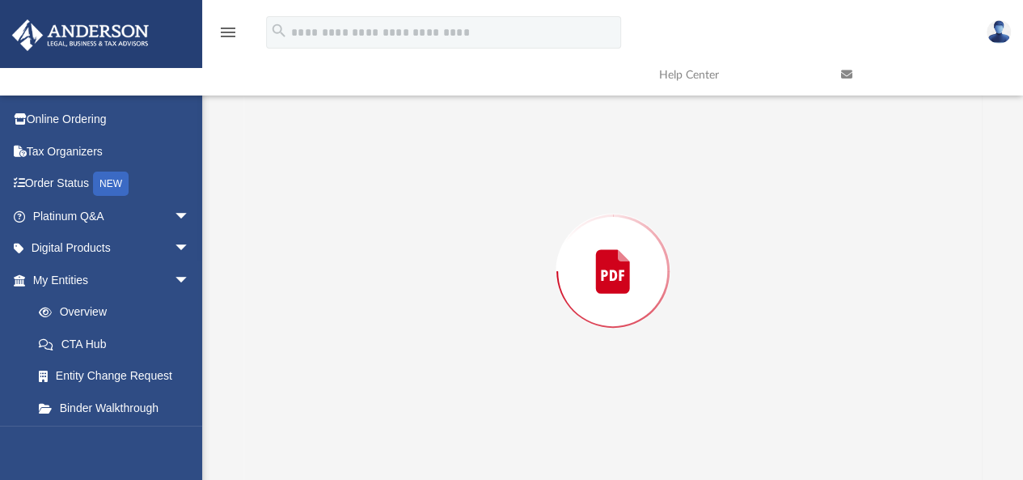
click at [404, 252] on div "Preview" at bounding box center [612, 270] width 739 height 417
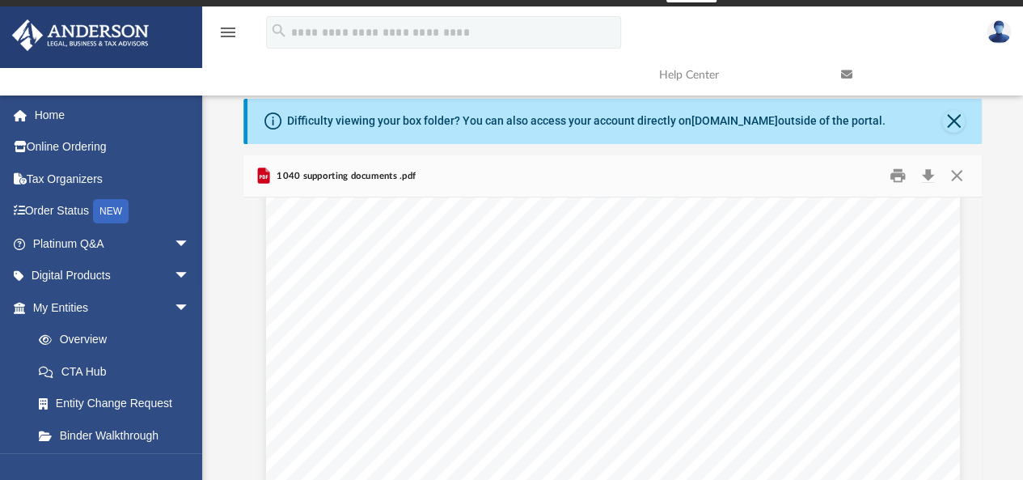
scroll to position [0, 0]
click at [933, 176] on button "Download" at bounding box center [927, 175] width 29 height 25
click at [898, 179] on button "Print" at bounding box center [898, 175] width 32 height 25
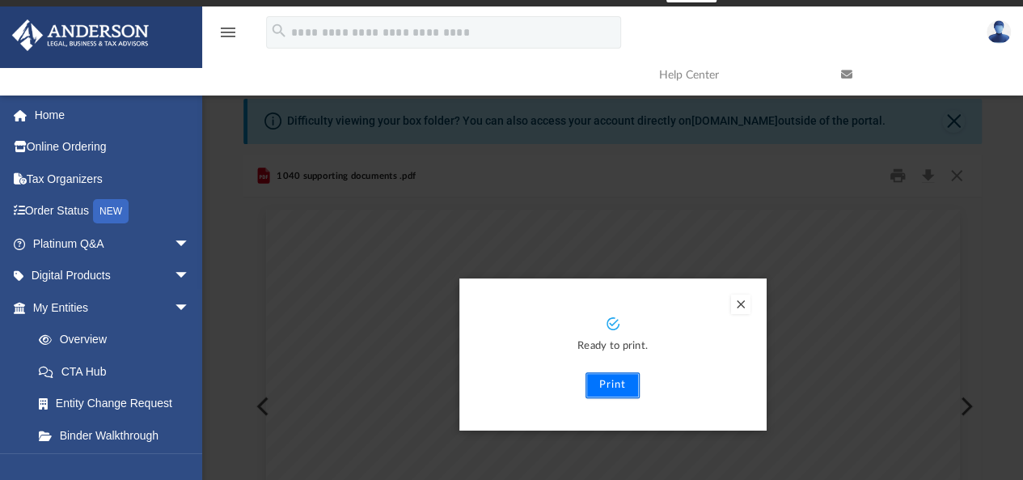
click at [618, 383] on button "Print" at bounding box center [613, 385] width 54 height 26
